Goal: Answer question/provide support

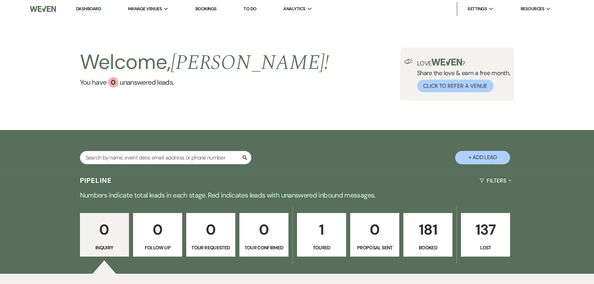
click at [419, 240] on p "181" at bounding box center [428, 229] width 40 height 23
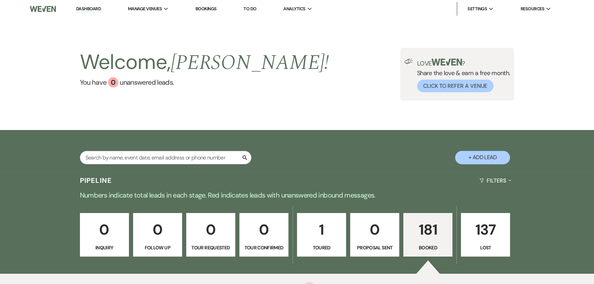
scroll to position [280, 0]
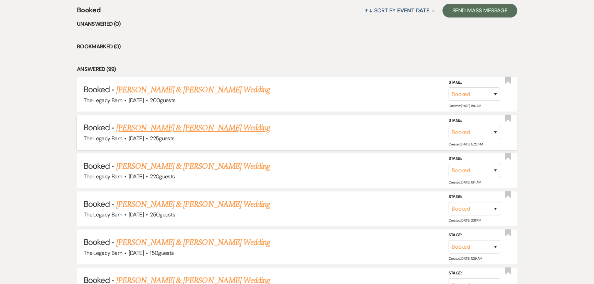
click at [209, 129] on link "[PERSON_NAME] & [PERSON_NAME] Wedding" at bounding box center [193, 128] width 154 height 12
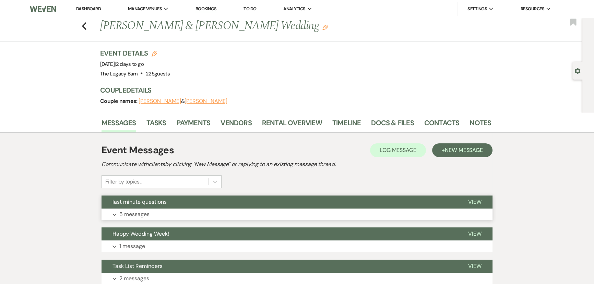
click at [131, 202] on span "last minute questions" at bounding box center [139, 201] width 54 height 7
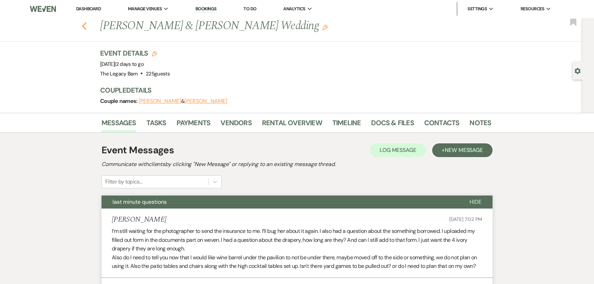
click at [85, 23] on icon "Previous" at bounding box center [84, 26] width 5 height 8
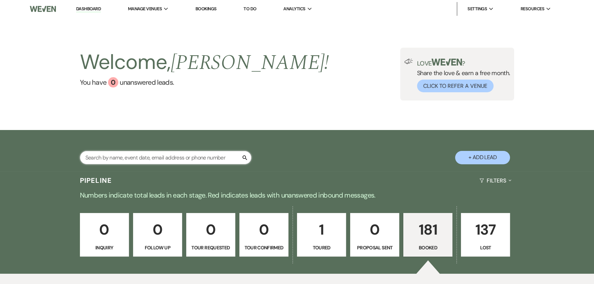
click at [119, 161] on input "text" at bounding box center [165, 157] width 171 height 13
type input "[PERSON_NAME]"
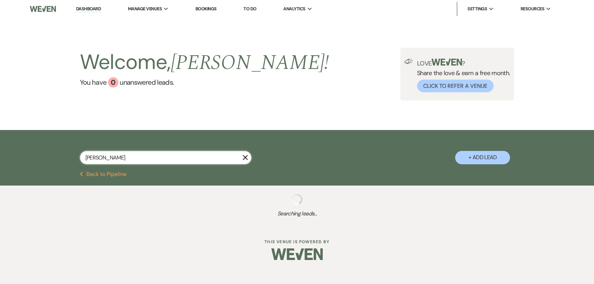
select select "8"
select select "5"
select select "8"
select select "5"
select select "8"
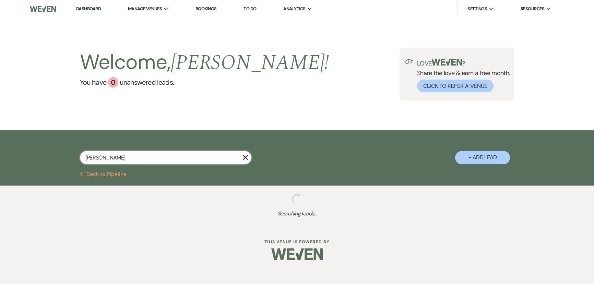
select select "11"
select select "8"
select select "5"
select select "8"
select select "5"
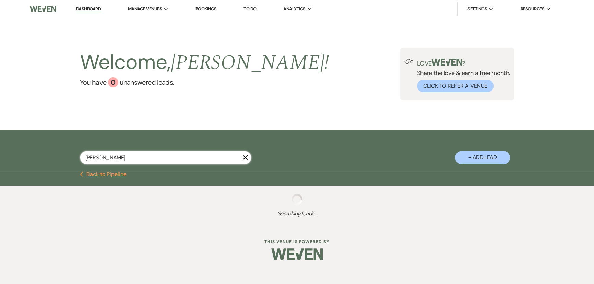
select select "8"
select select "6"
select select "8"
select select "1"
select select "8"
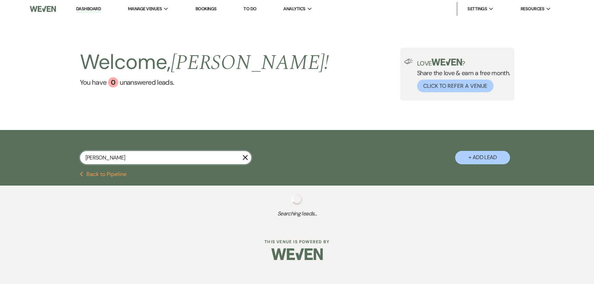
select select "5"
select select "8"
select select "11"
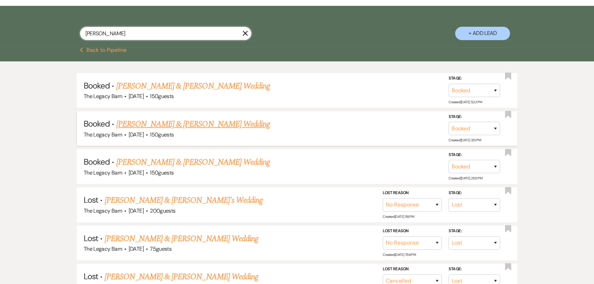
scroll to position [124, 0]
type input "[PERSON_NAME]"
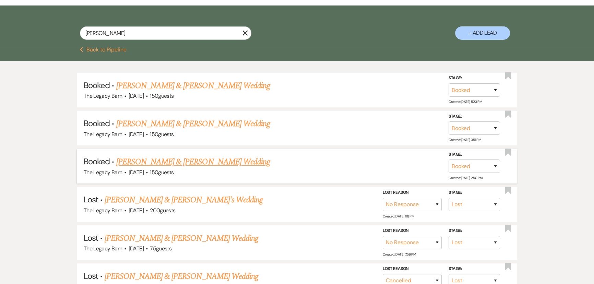
click at [136, 164] on link "[PERSON_NAME] & [PERSON_NAME] Wedding" at bounding box center [193, 162] width 154 height 12
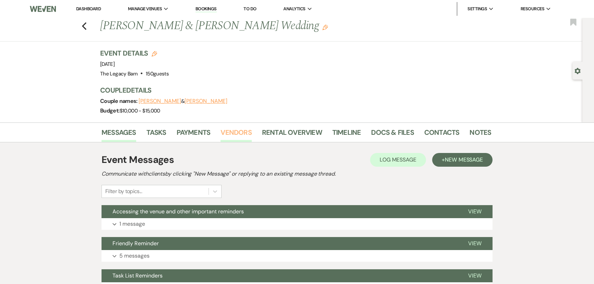
click at [228, 132] on link "Vendors" at bounding box center [235, 134] width 31 height 15
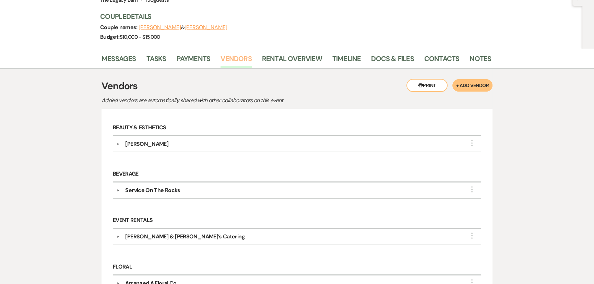
scroll to position [156, 0]
